Goal: Find specific page/section: Find specific page/section

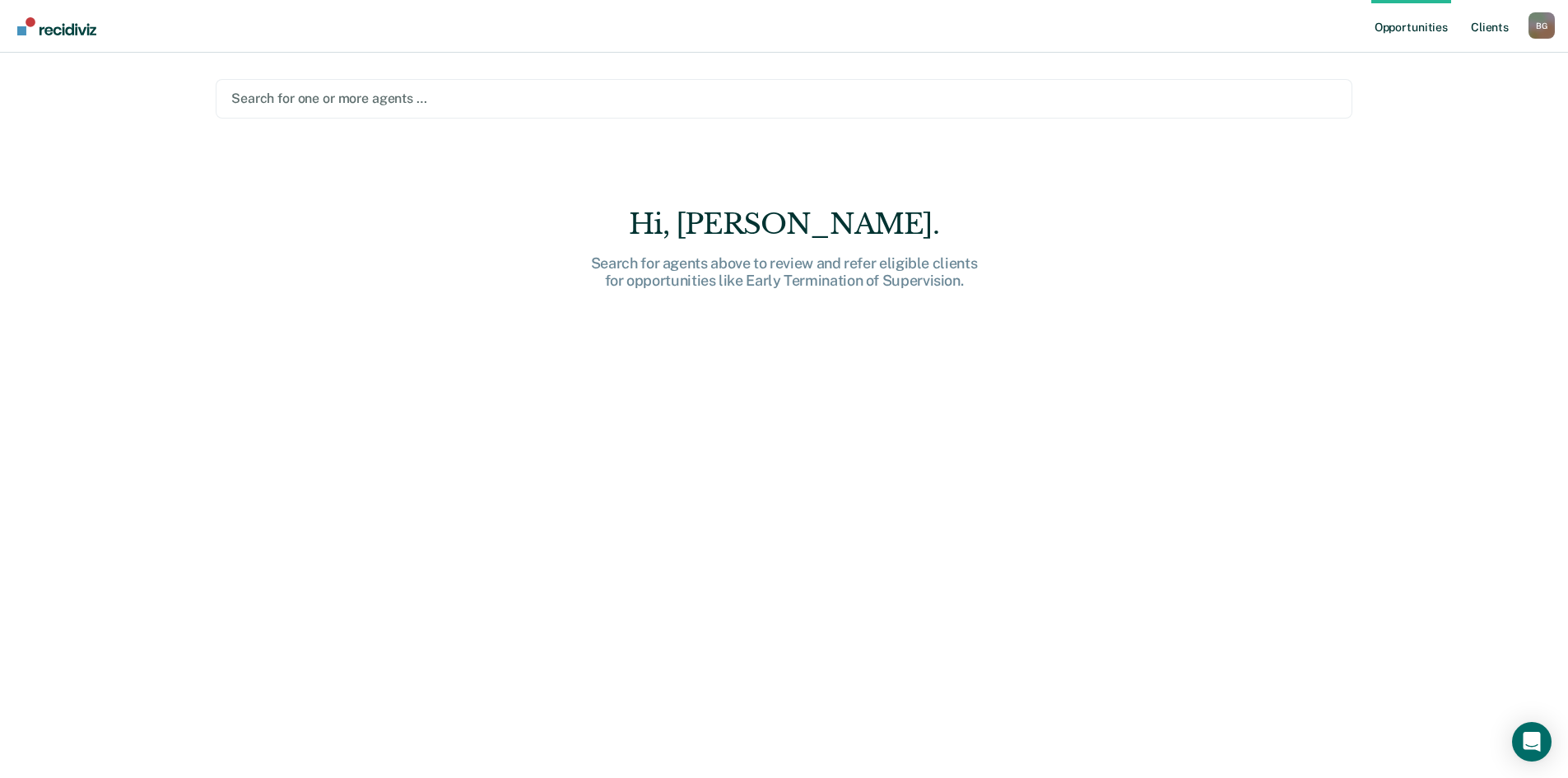
click at [1510, 32] on link "Client s" at bounding box center [1489, 26] width 44 height 53
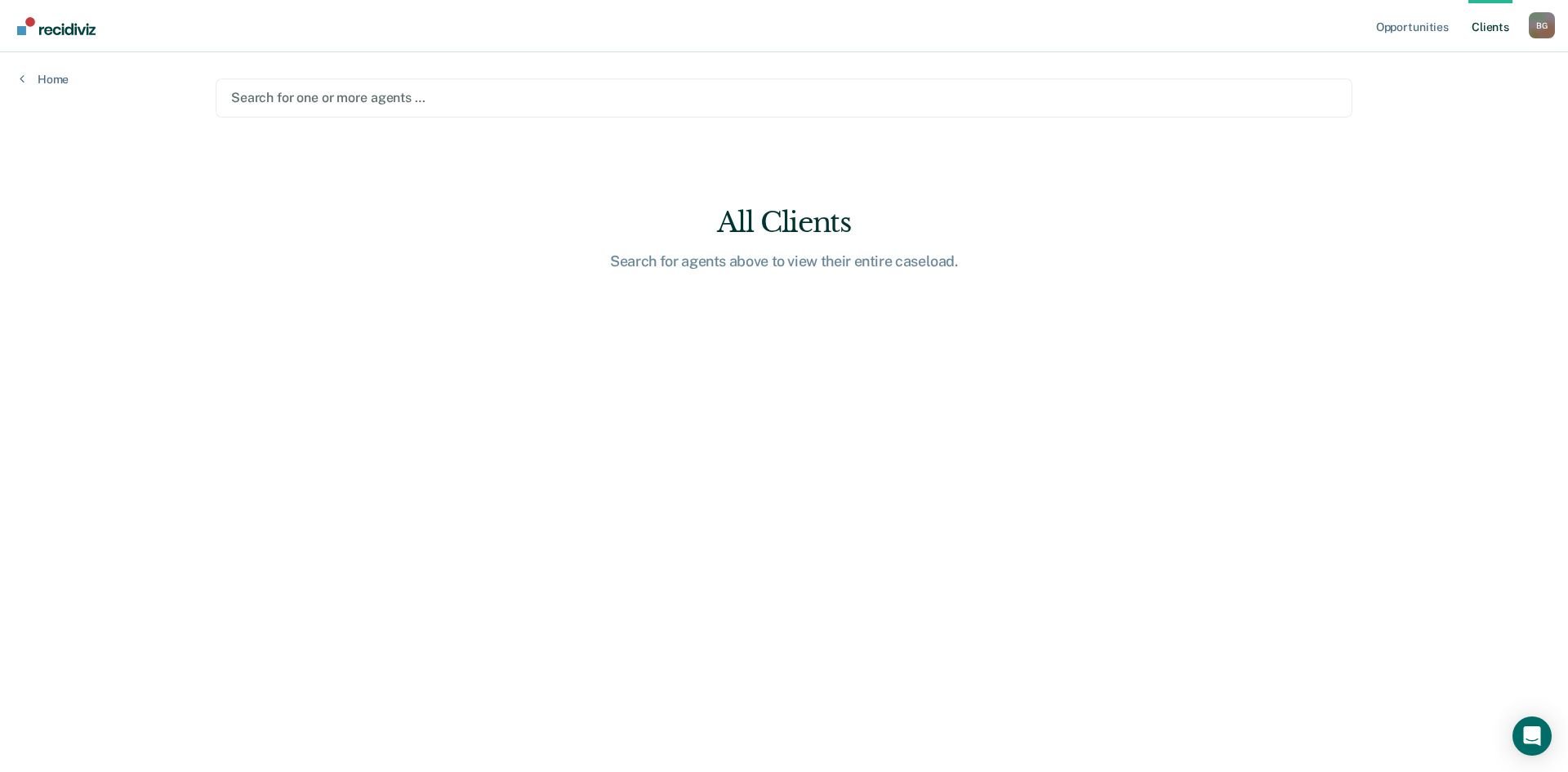
click at [1497, 27] on link "Client s" at bounding box center [1490, 26] width 44 height 52
click at [1554, 27] on div "B G" at bounding box center [1542, 26] width 27 height 27
click at [1489, 25] on link "Client s" at bounding box center [1490, 26] width 44 height 52
click at [1418, 26] on link "Opportunities" at bounding box center [1412, 26] width 79 height 52
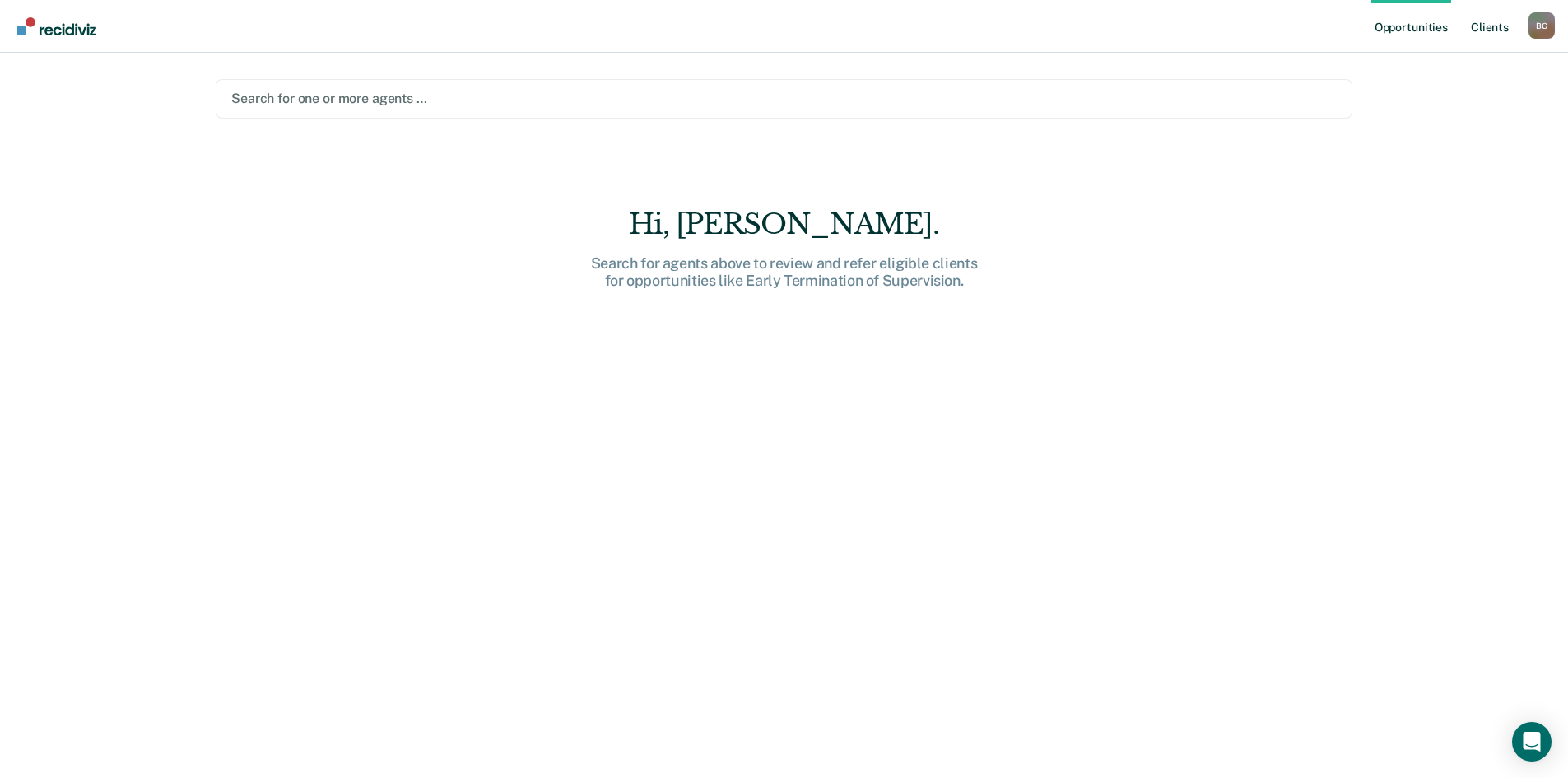
click at [1471, 26] on link "Client s" at bounding box center [1489, 26] width 44 height 53
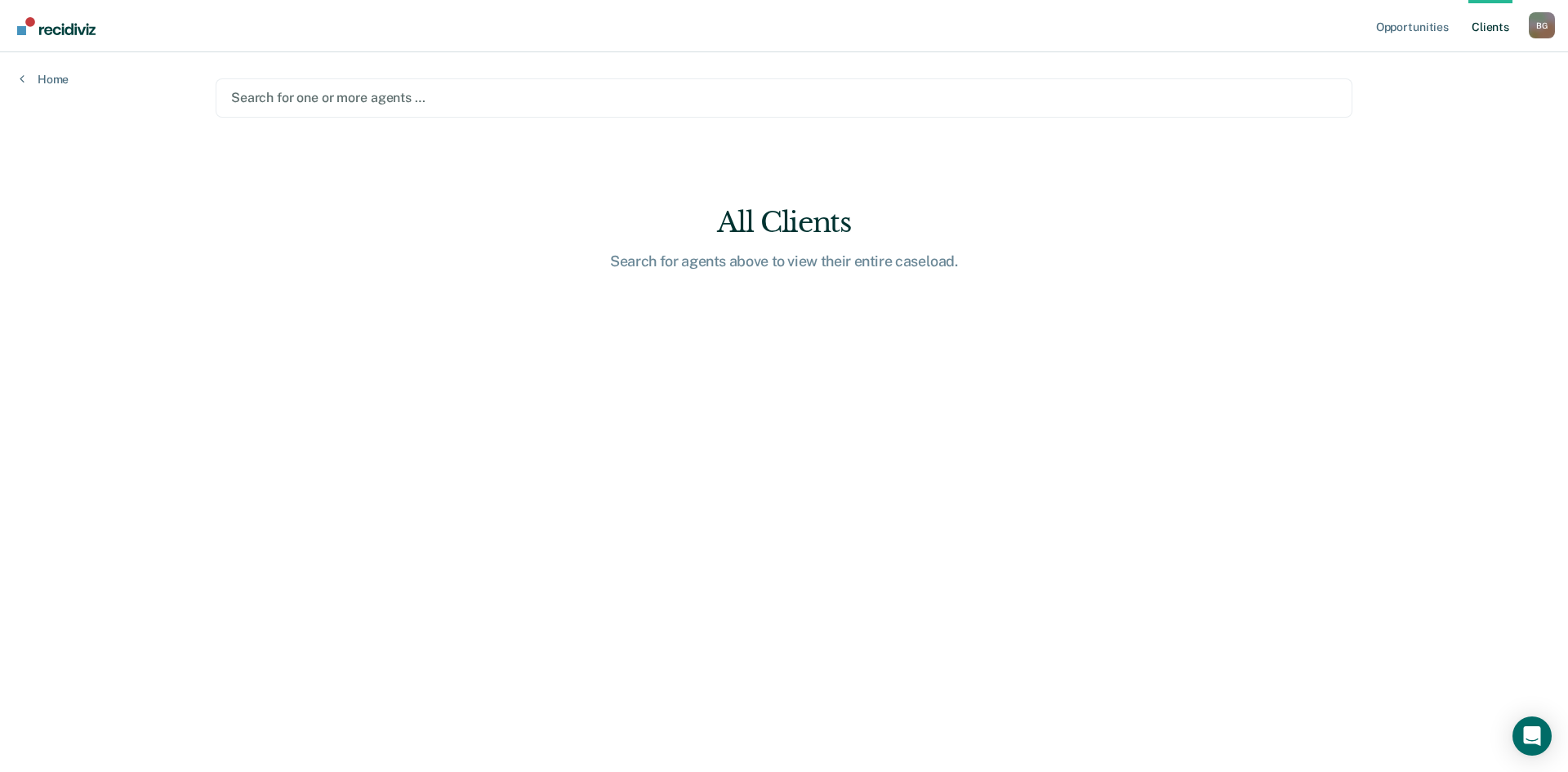
click at [31, 88] on div "Opportunities Client s [PERSON_NAME] B G Profile How it works Log Out Home Sear…" at bounding box center [784, 386] width 1568 height 772
click at [68, 69] on div "Home" at bounding box center [44, 69] width 88 height 34
click at [57, 76] on link "Home" at bounding box center [45, 79] width 49 height 14
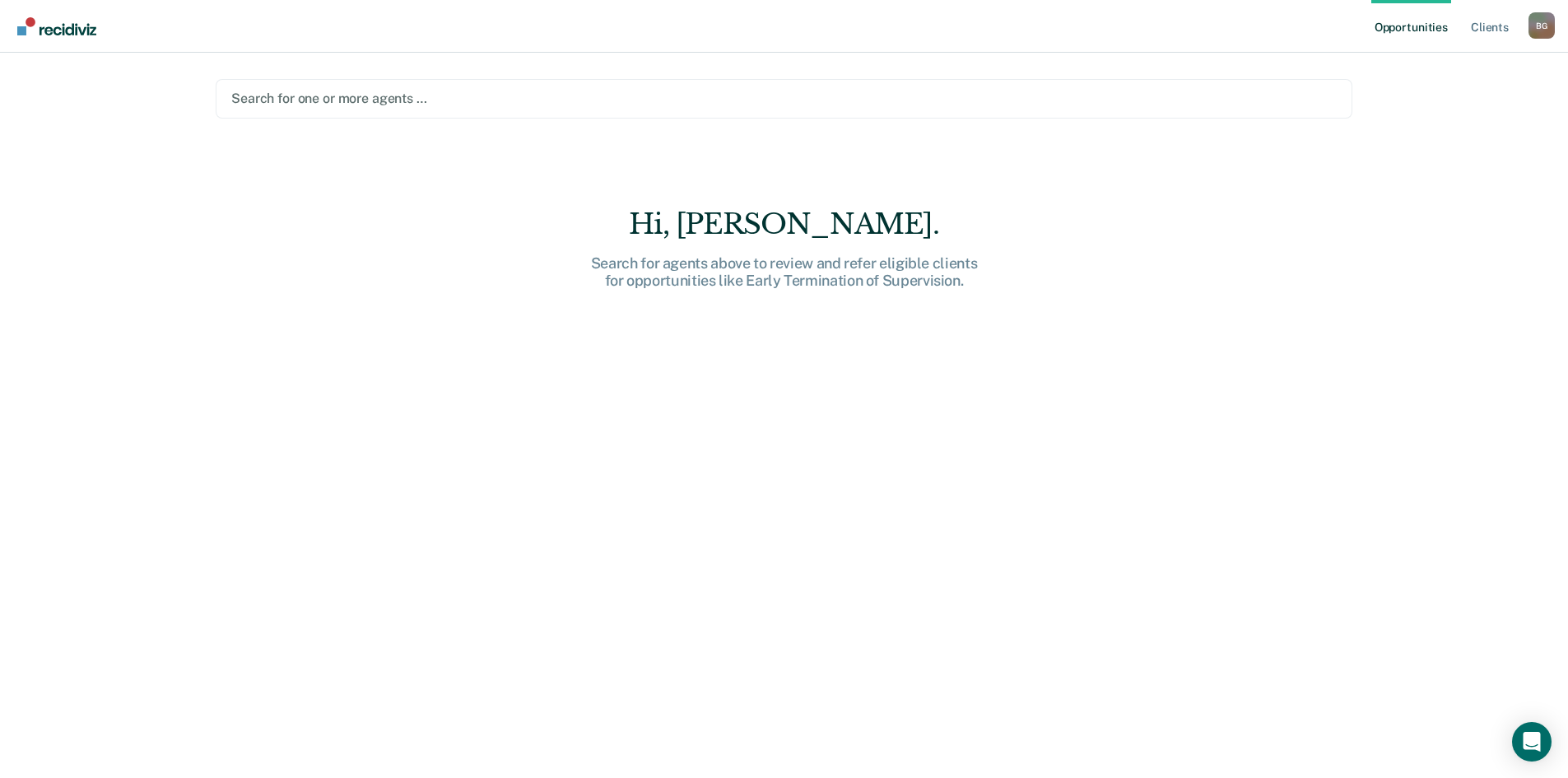
click at [741, 226] on div "Hi, [PERSON_NAME]." at bounding box center [784, 224] width 527 height 34
click at [594, 97] on div at bounding box center [784, 99] width 1105 height 19
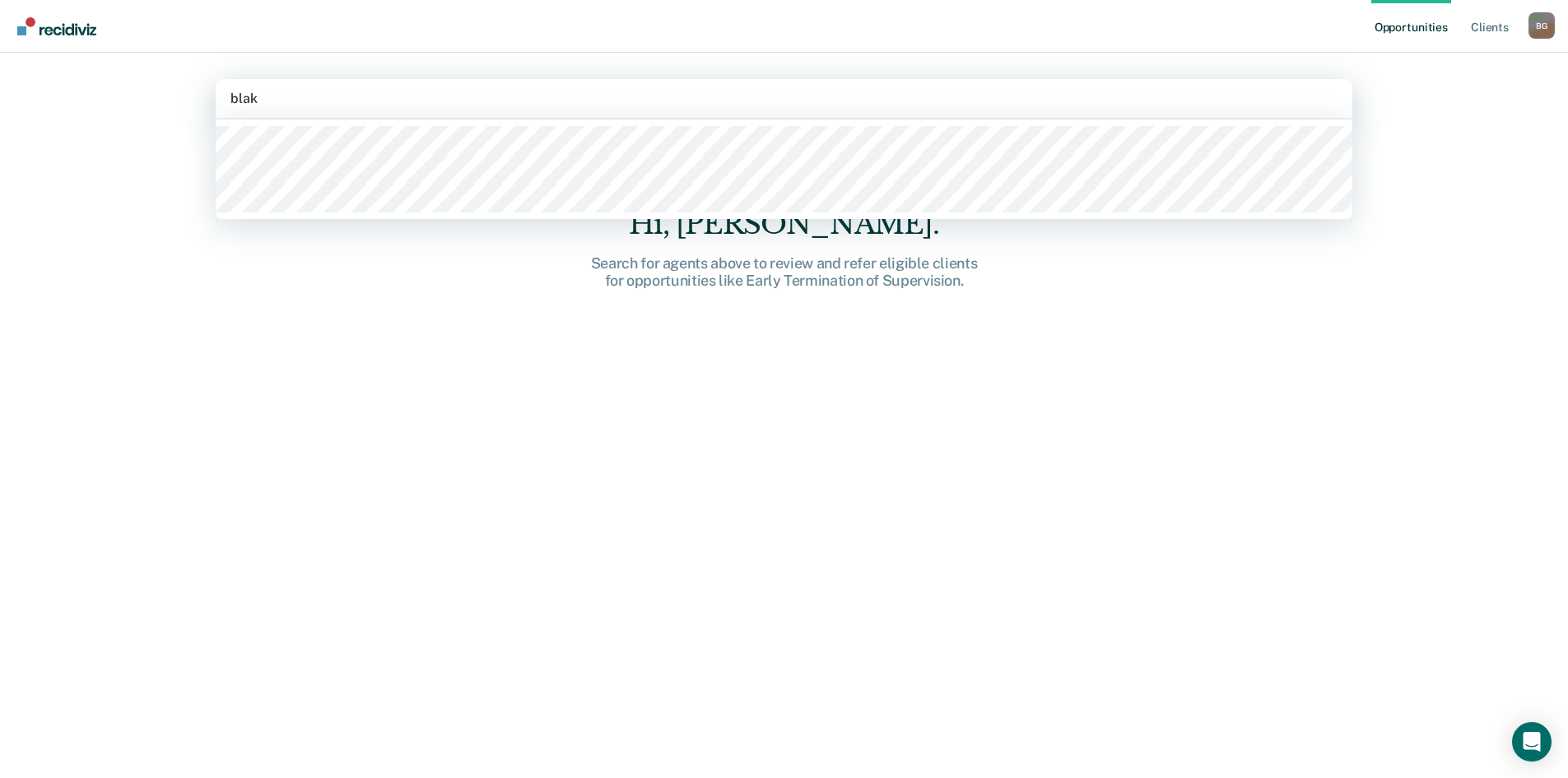
type input "[PERSON_NAME]"
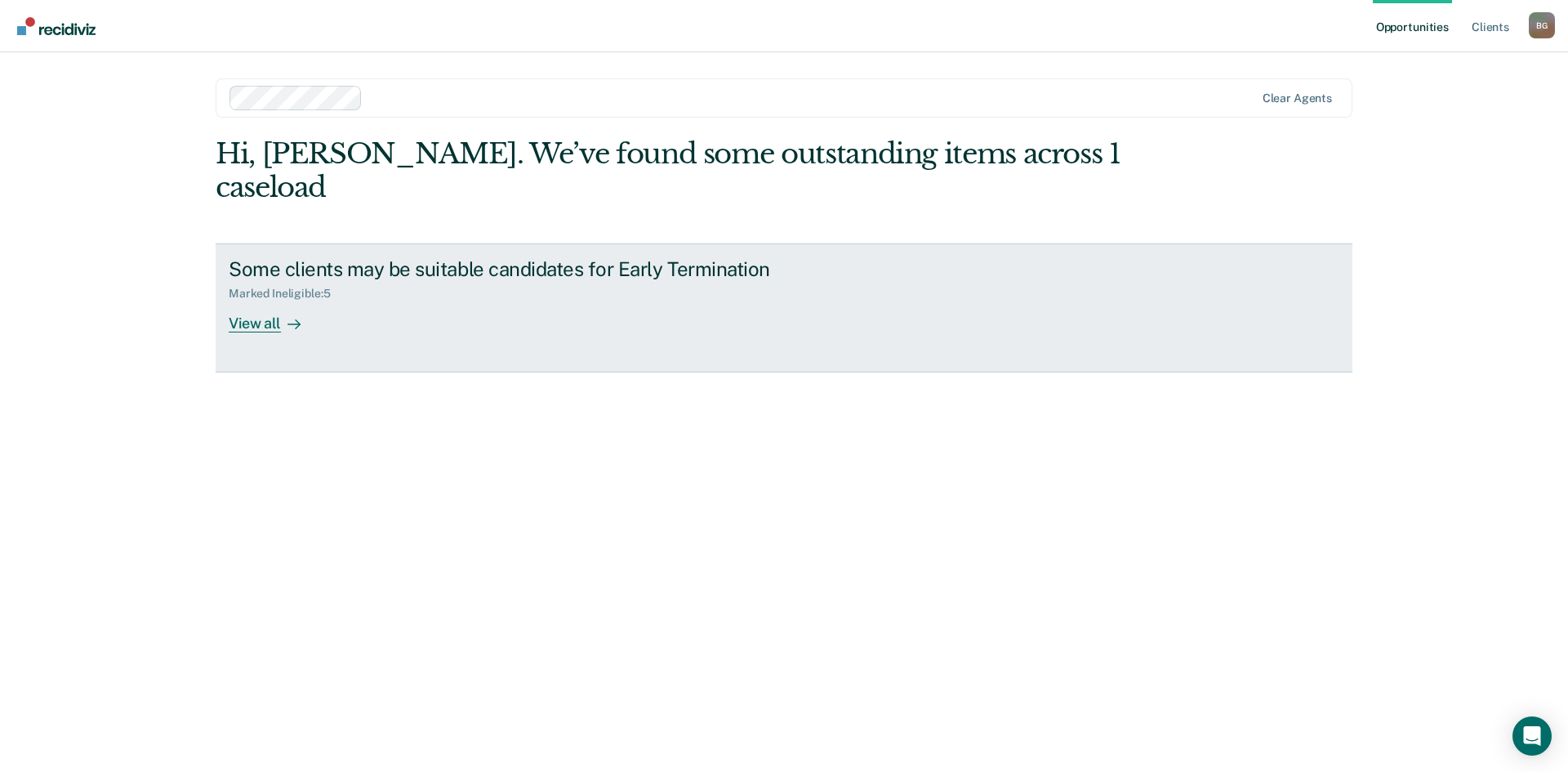
click at [272, 300] on div "View all" at bounding box center [275, 317] width 91 height 32
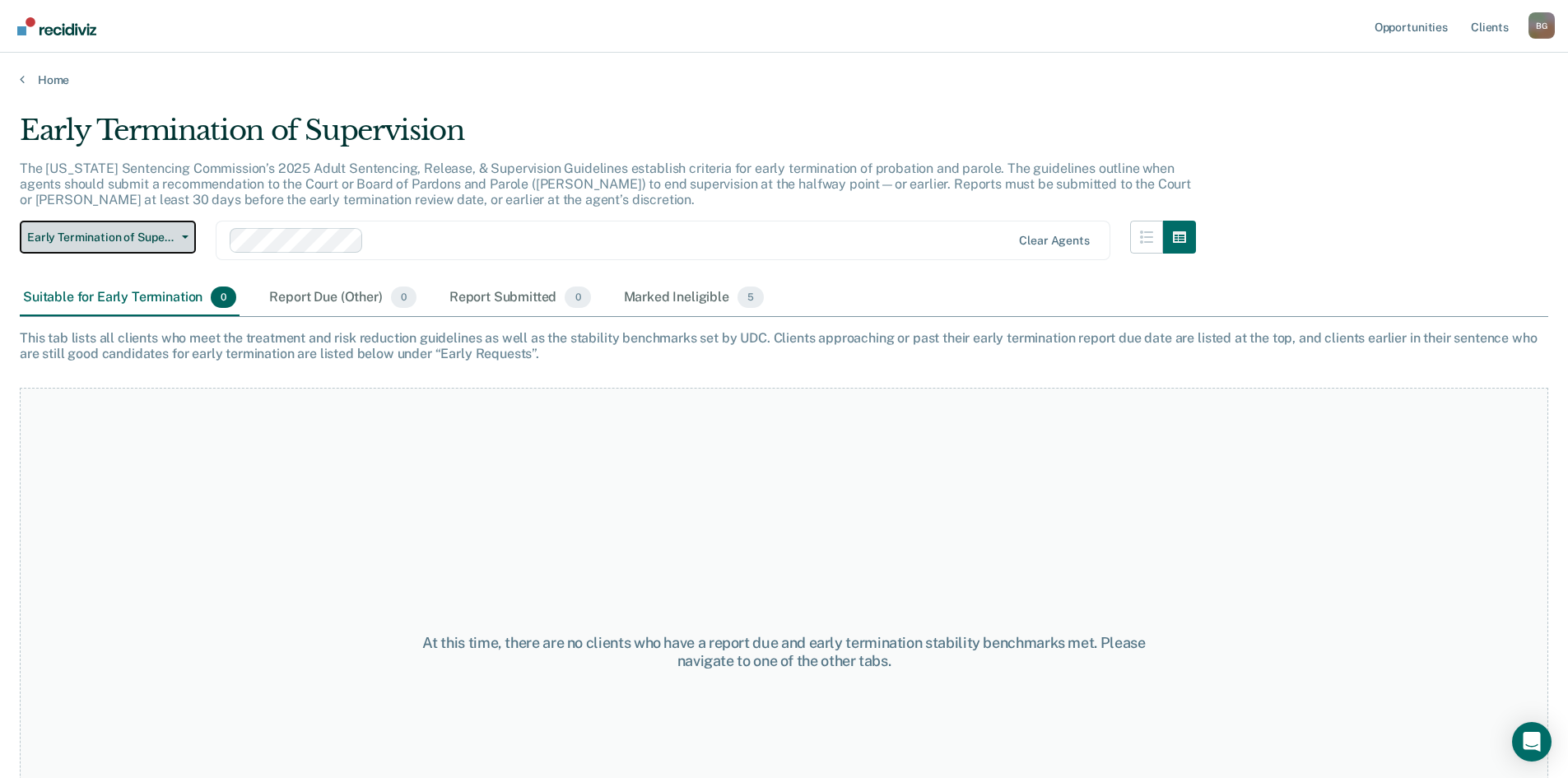
click at [165, 236] on span "Early Termination of Supervision" at bounding box center [101, 238] width 148 height 14
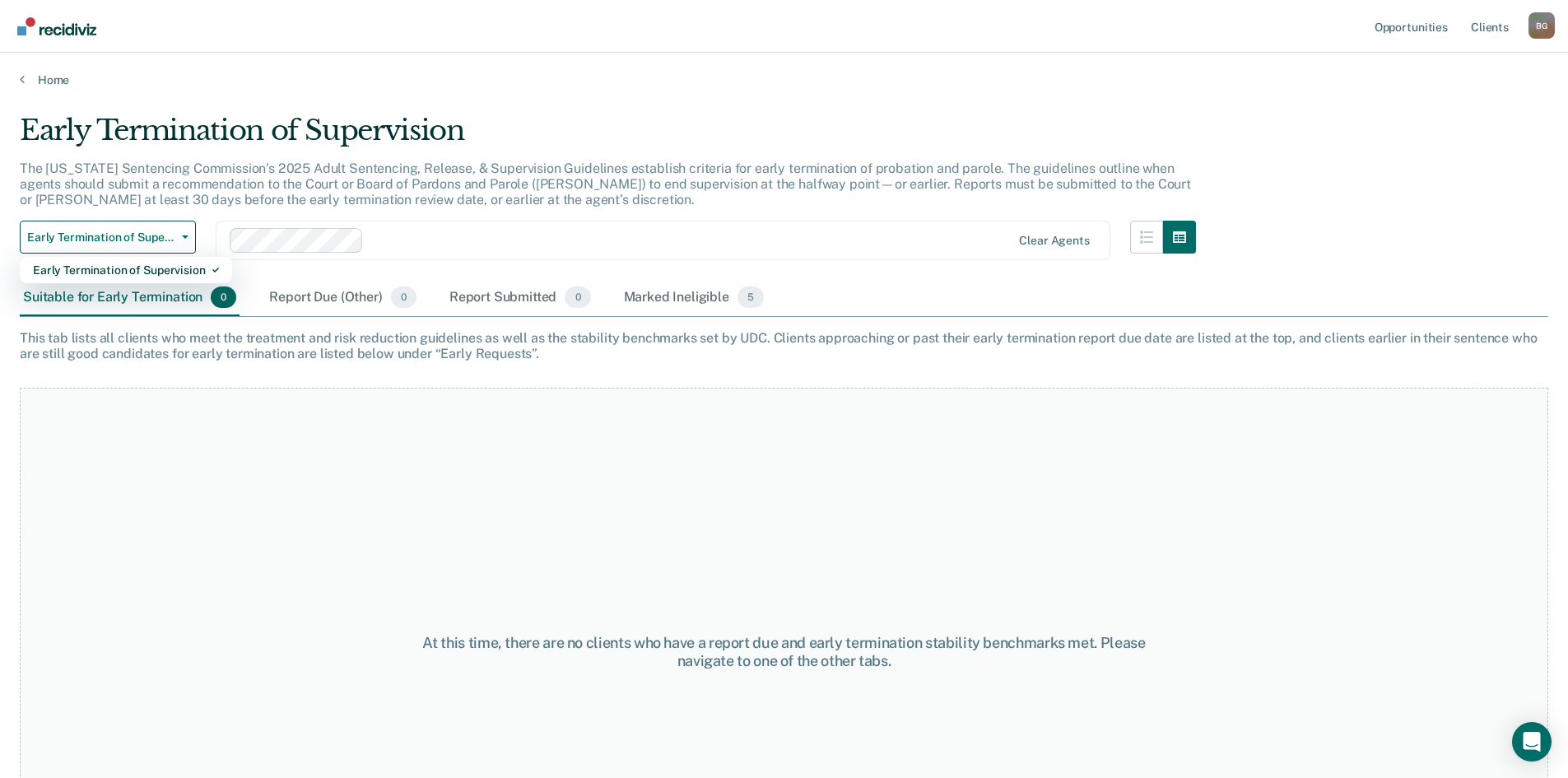
click at [429, 59] on div "Home" at bounding box center [784, 70] width 1568 height 34
